Goal: Task Accomplishment & Management: Use online tool/utility

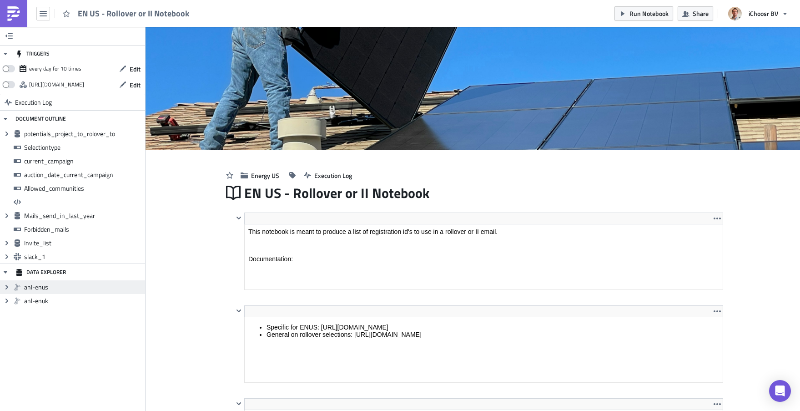
click at [35, 288] on span "anl-enus" at bounding box center [83, 287] width 119 height 8
click at [8, 290] on icon "Expand group" at bounding box center [6, 286] width 7 height 7
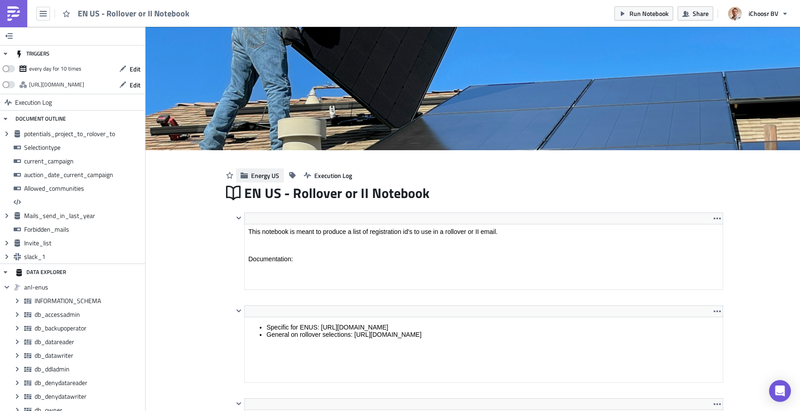
click at [243, 175] on icon "button" at bounding box center [243, 175] width 7 height 6
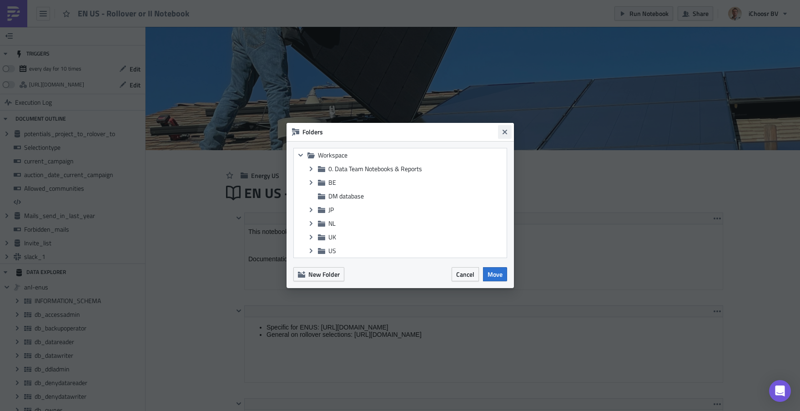
click at [503, 137] on button "Close" at bounding box center [505, 132] width 14 height 14
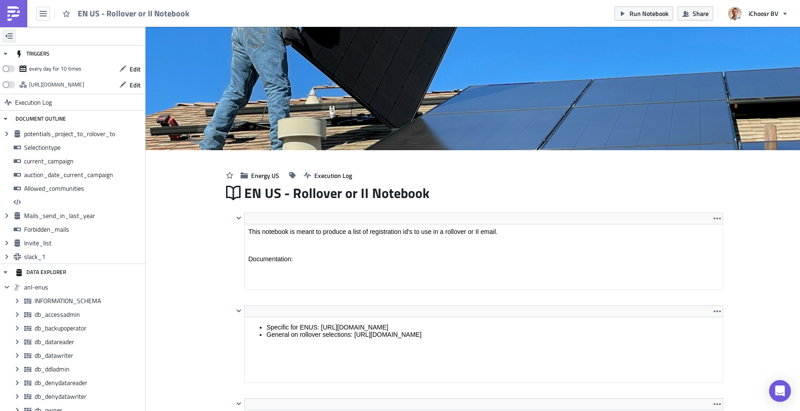
click at [10, 37] on icon "button" at bounding box center [8, 35] width 7 height 7
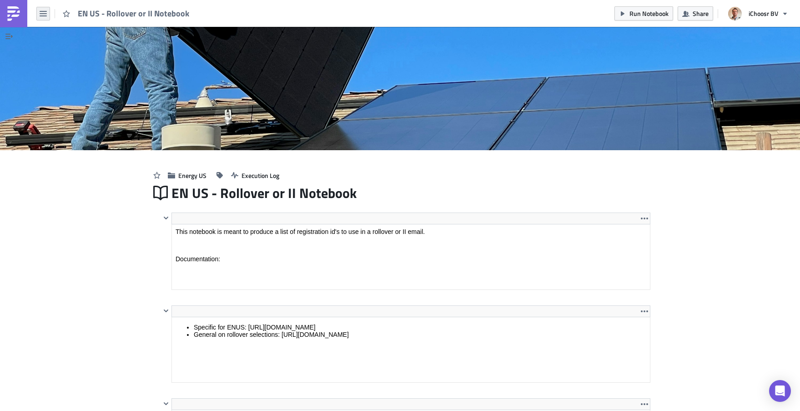
click at [37, 17] on button "button" at bounding box center [43, 14] width 14 height 14
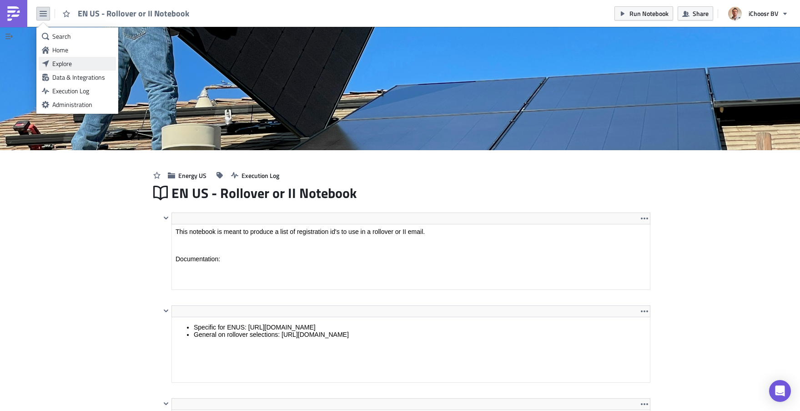
click at [66, 66] on div "Explore" at bounding box center [82, 63] width 61 height 9
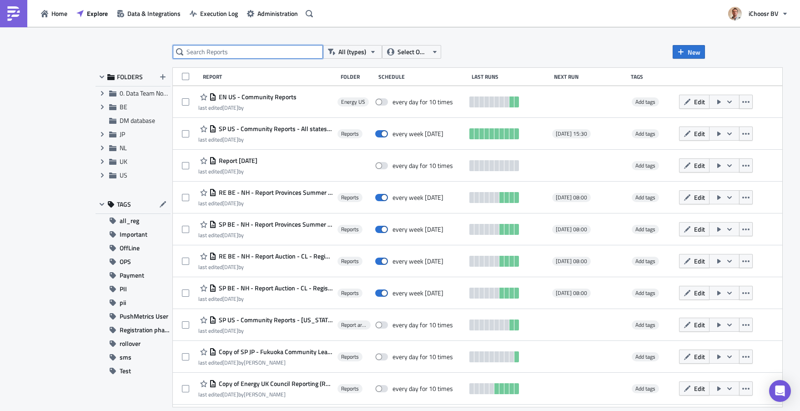
click at [238, 49] on input "text" at bounding box center [248, 52] width 150 height 14
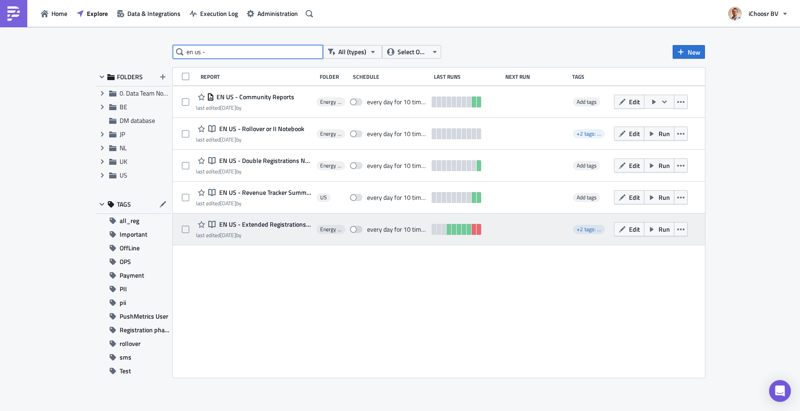
type input "en us -"
click at [263, 230] on div "Notebook EN US - Extended Registrations export last edited 6 days ago by" at bounding box center [254, 229] width 116 height 20
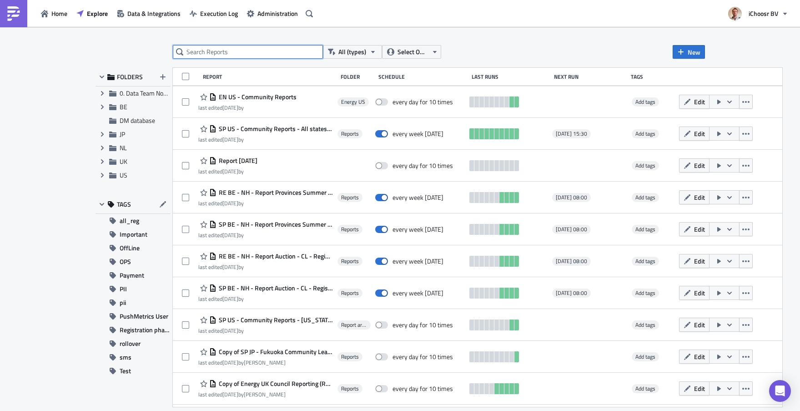
click at [230, 52] on input "text" at bounding box center [248, 52] width 150 height 14
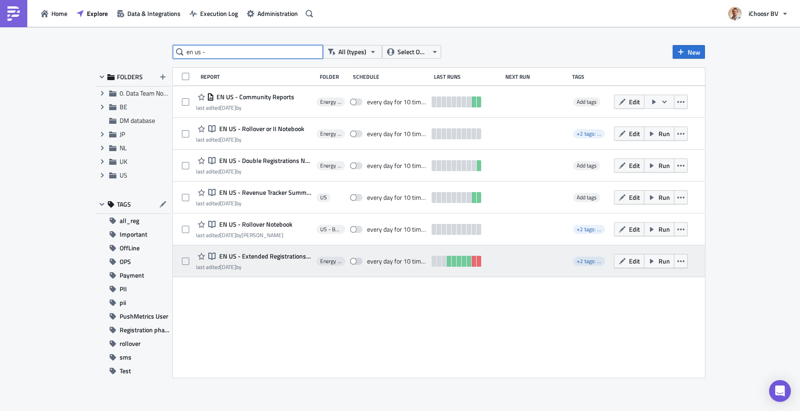
type input "en us -"
click at [257, 258] on span "EN US - Extended Registrations export" at bounding box center [264, 256] width 95 height 8
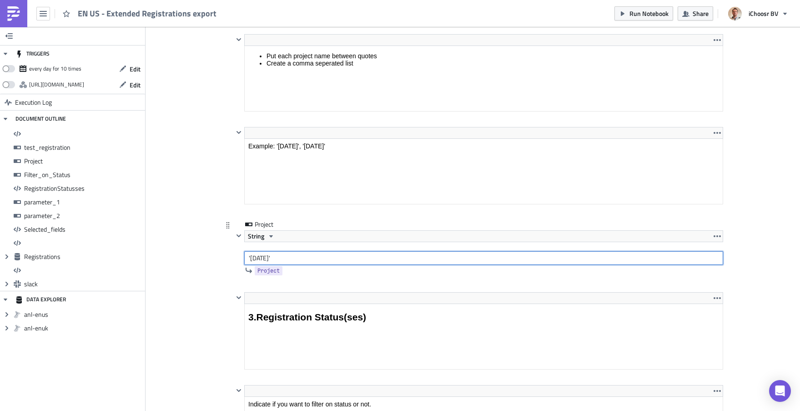
click at [309, 261] on input "'February 2025'" at bounding box center [483, 258] width 479 height 14
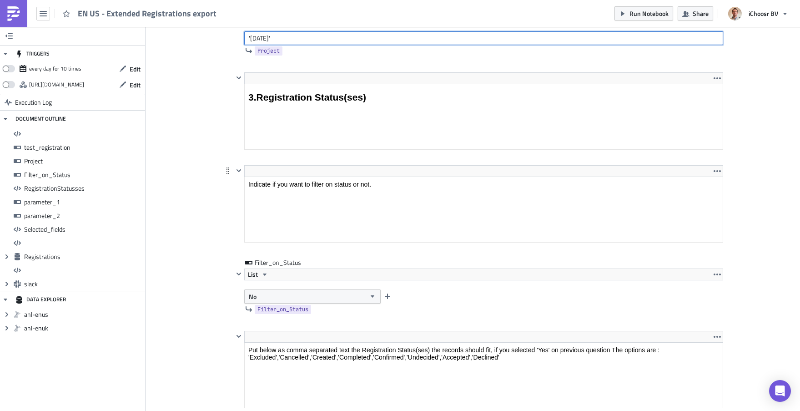
scroll to position [1792, 0]
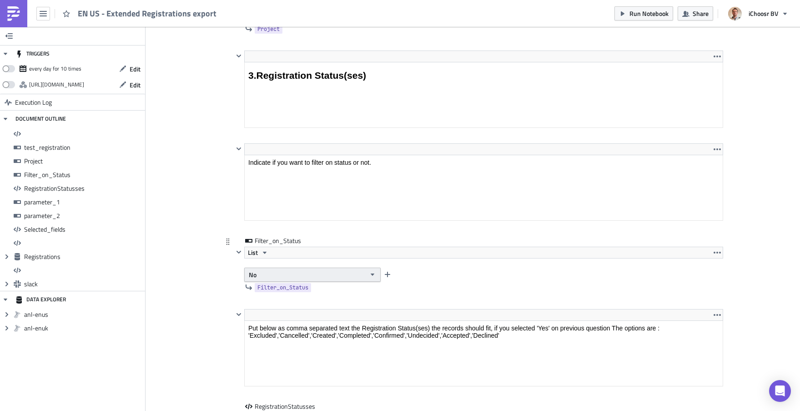
click at [359, 273] on button "No" at bounding box center [312, 275] width 137 height 14
click at [375, 293] on div "Filter_on_Status List No Filter_on_Status" at bounding box center [478, 266] width 490 height 60
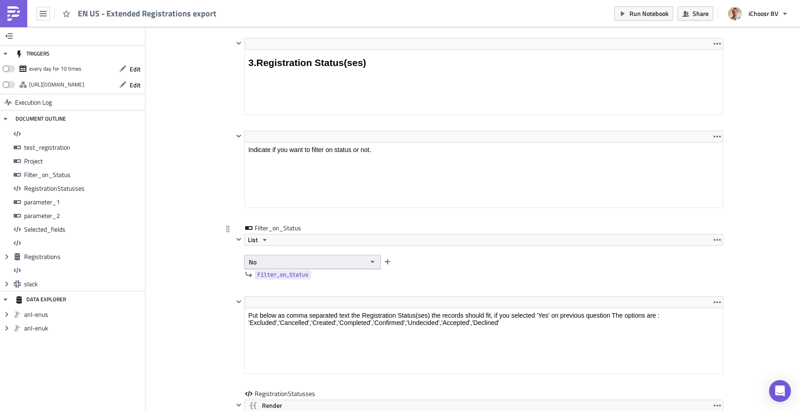
click at [297, 263] on button "No" at bounding box center [312, 262] width 137 height 14
click at [281, 279] on div "Yes" at bounding box center [288, 277] width 76 height 9
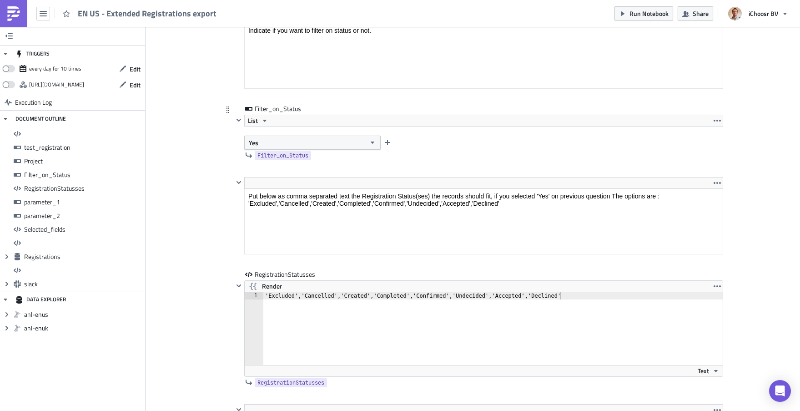
scroll to position [1927, 0]
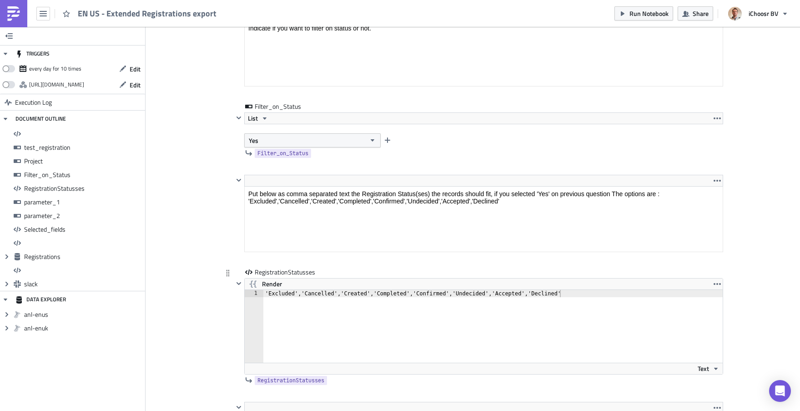
type textarea "'Excluded','Cancelled','Created','Completed','Confirmed','Undecided','Accepted'…"
click at [366, 296] on div "'Excluded','Cancelled','Created','Completed','Confirmed','Undecided','Accepted'…" at bounding box center [498, 333] width 470 height 87
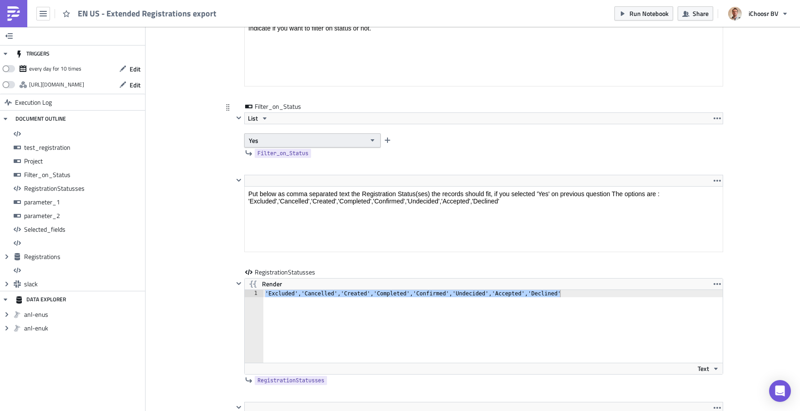
click at [369, 141] on icon "button" at bounding box center [372, 140] width 7 height 7
click at [271, 170] on div "No" at bounding box center [288, 170] width 76 height 9
click at [382, 311] on div "'Excluded','Cancelled','Created','Completed','Confirmed','Undecided','Accepted'…" at bounding box center [498, 333] width 470 height 87
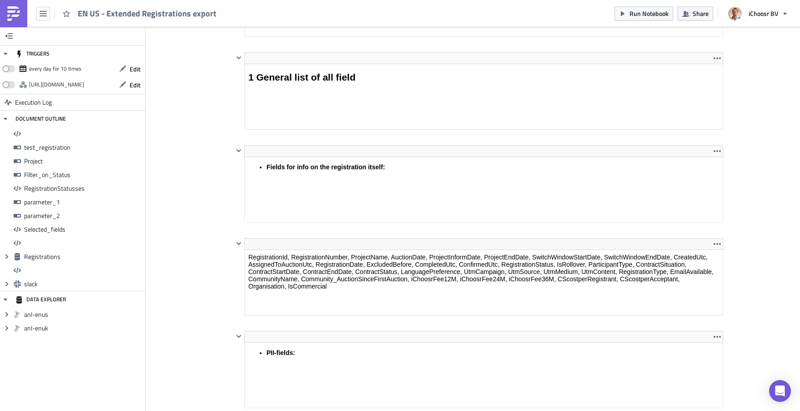
scroll to position [2815, 0]
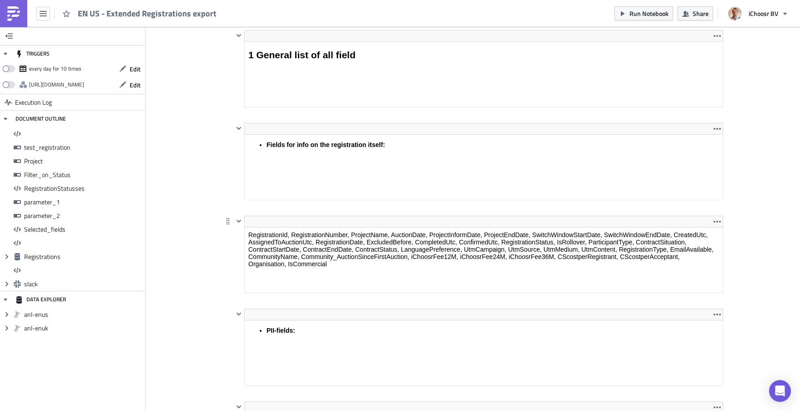
click at [368, 240] on html "RegistrationId, RegistrationNumber, ProjectName, AuctionDate, ProjectInformDate…" at bounding box center [483, 249] width 478 height 44
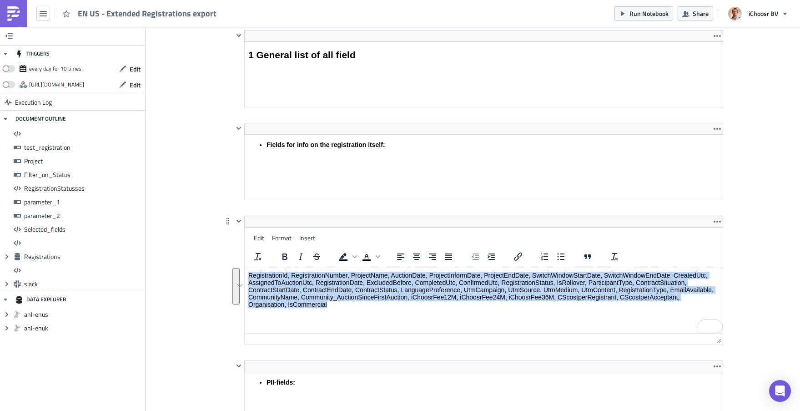
drag, startPoint x: 248, startPoint y: 274, endPoint x: 344, endPoint y: 309, distance: 102.2
click at [344, 309] on html "RegistrationId, RegistrationNumber, ProjectName, AuctionDate, ProjectInformDate…" at bounding box center [483, 290] width 478 height 44
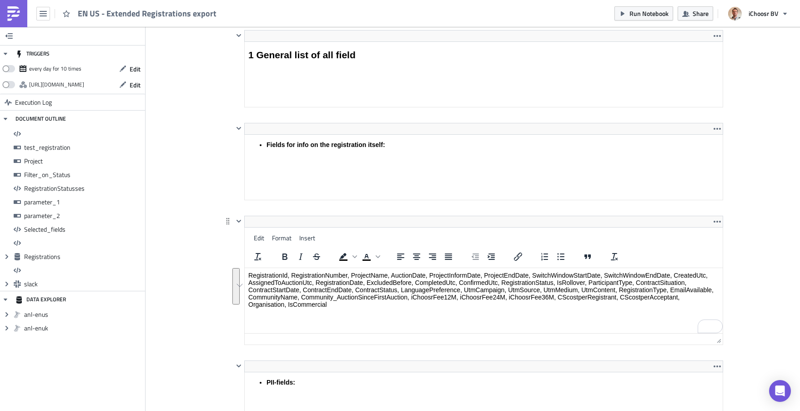
click at [347, 309] on html "RegistrationId, RegistrationNumber, ProjectName, AuctionDate, ProjectInformDate…" at bounding box center [483, 290] width 478 height 44
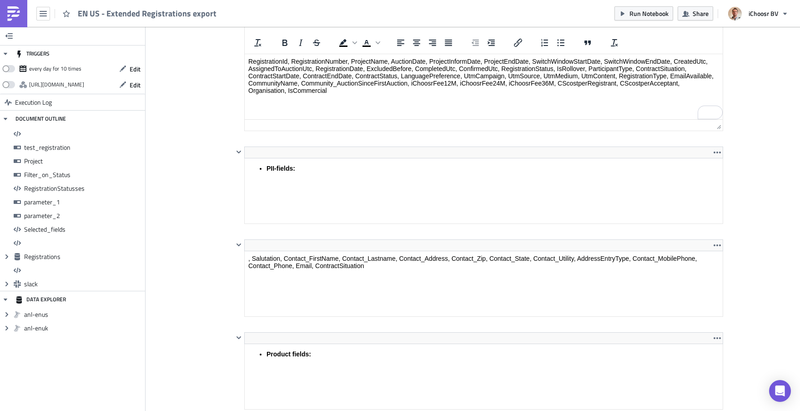
scroll to position [3030, 0]
click at [323, 90] on p "RegistrationId, RegistrationNumber, ProjectName, AuctionDate, ProjectInformDate…" at bounding box center [483, 74] width 471 height 36
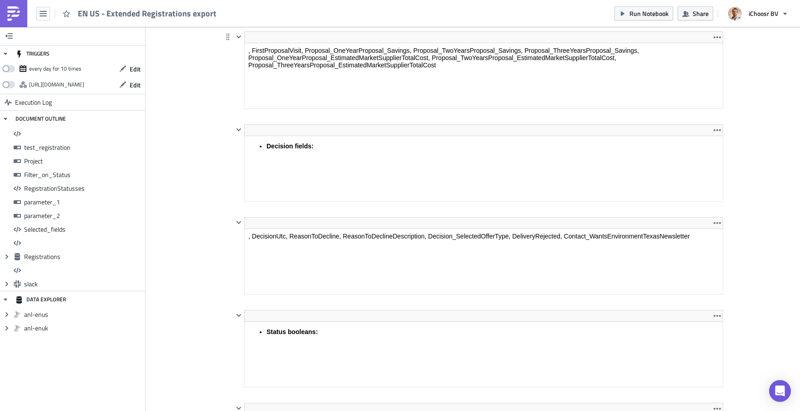
scroll to position [3789, 0]
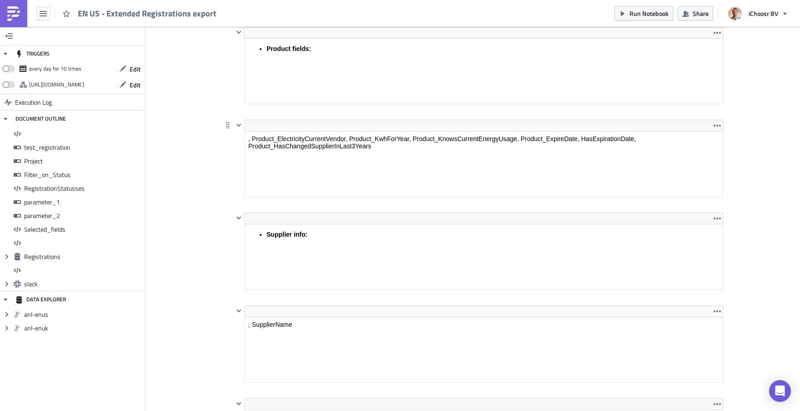
click at [394, 131] on html ", Product_ElectricityCurrentVendor, Product_KwhForYear, Product_KnowsCurrentEne…" at bounding box center [483, 142] width 478 height 22
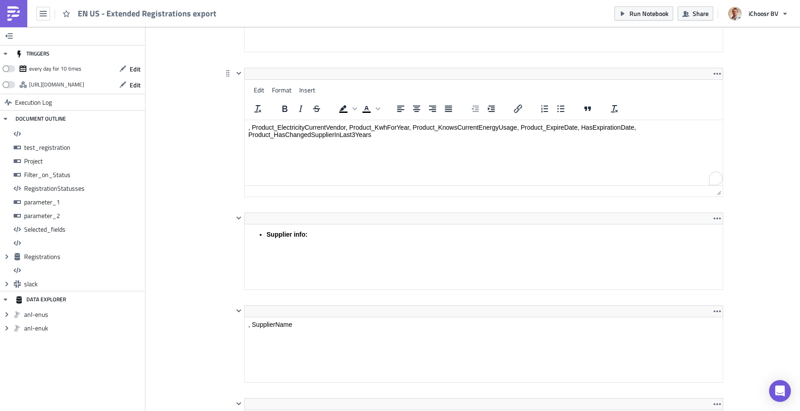
scroll to position [3282, 0]
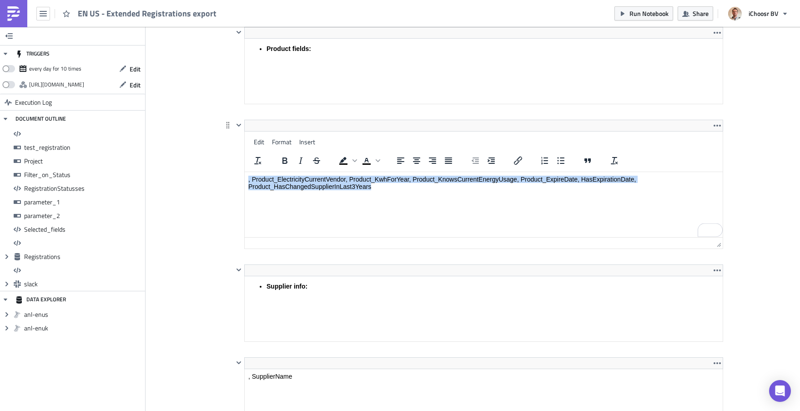
drag, startPoint x: 382, startPoint y: 187, endPoint x: 238, endPoint y: 182, distance: 143.5
click at [244, 182] on html ", Product_ElectricityCurrentVendor, Product_KwhForYear, Product_KnowsCurrentEne…" at bounding box center [483, 183] width 478 height 22
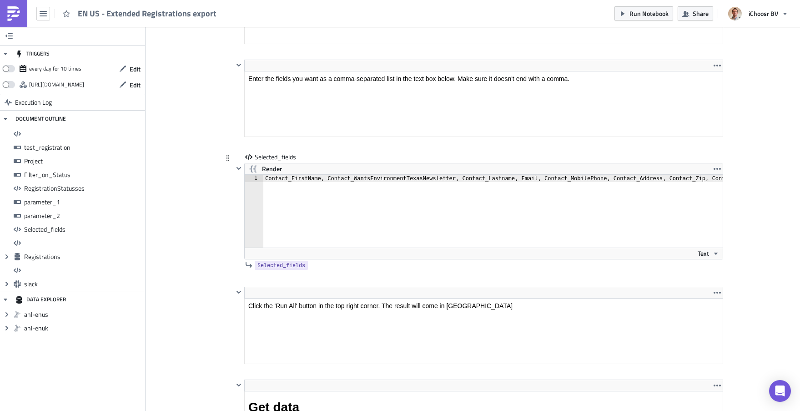
type textarea "Contact_FirstName, Contact_WantsEnvironmentTexasNewsletter, Contact_Lastname, E…"
click at [314, 212] on div "Contact_FirstName, Contact_WantsEnvironmentTexasNewsletter, Contact_Lastname, E…" at bounding box center [594, 218] width 662 height 87
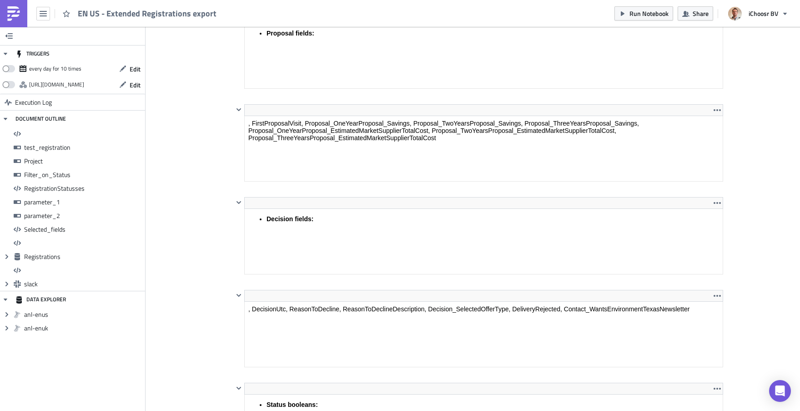
scroll to position [3666, 0]
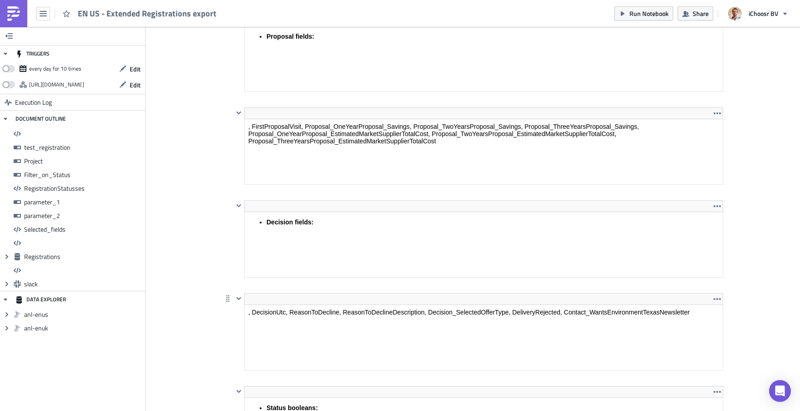
click at [319, 304] on html ", DecisionUtc, ReasonToDecline, ReasonToDeclineDescription, Decision_SelectedOf…" at bounding box center [483, 311] width 478 height 15
click at [319, 314] on p ", DecisionUtc, ReasonToDecline, ReasonToDeclineDescription, Decision_SelectedOf…" at bounding box center [483, 311] width 471 height 7
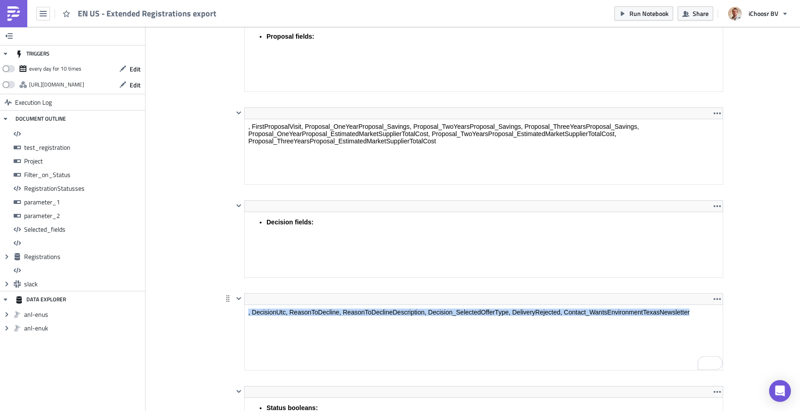
click at [366, 304] on html ", DecisionUtc, ReasonToDecline, ReasonToDeclineDescription, Decision_SelectedOf…" at bounding box center [483, 311] width 478 height 15
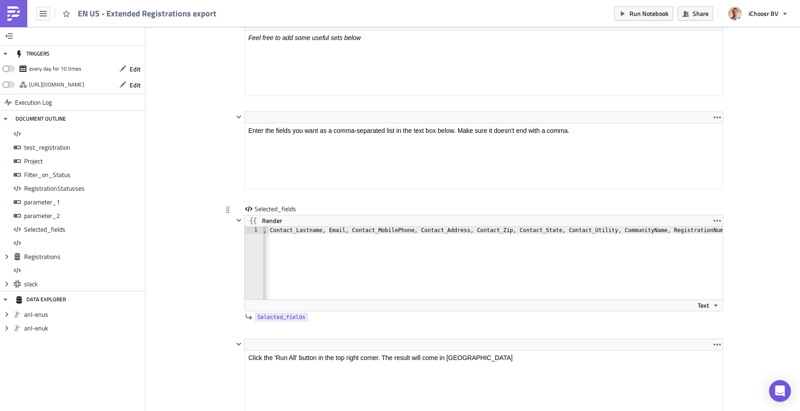
scroll to position [4437, 0]
